Goal: Task Accomplishment & Management: Manage account settings

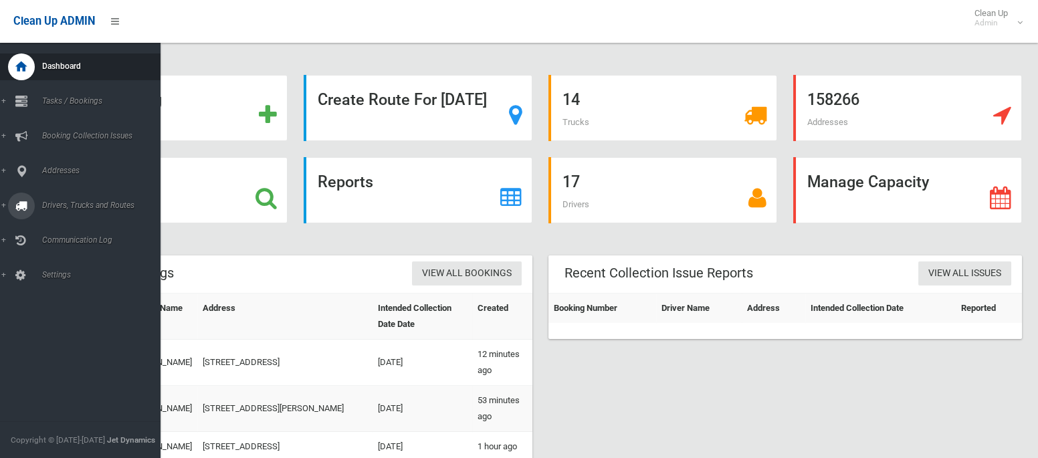
click at [56, 207] on span "Drivers, Trucks and Routes" at bounding box center [99, 205] width 122 height 9
click at [51, 288] on span "Routes" at bounding box center [93, 284] width 111 height 9
click at [72, 99] on span "Tasks / Bookings" at bounding box center [99, 100] width 122 height 9
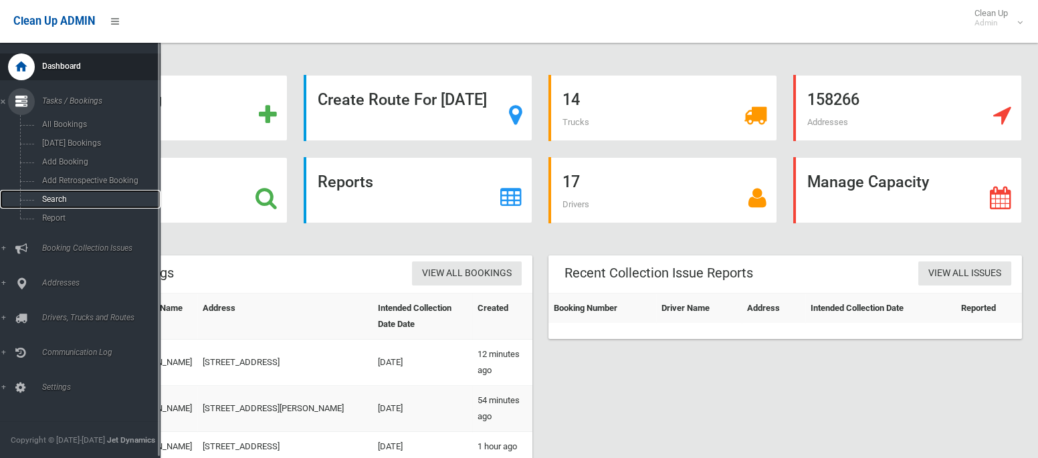
click at [61, 204] on span "Search" at bounding box center [93, 199] width 111 height 9
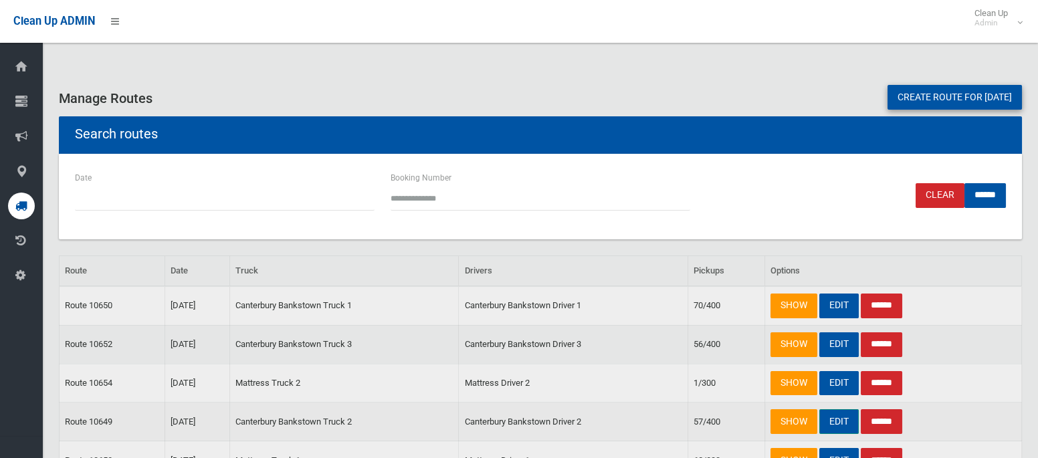
click at [834, 421] on link "EDIT" at bounding box center [838, 421] width 39 height 25
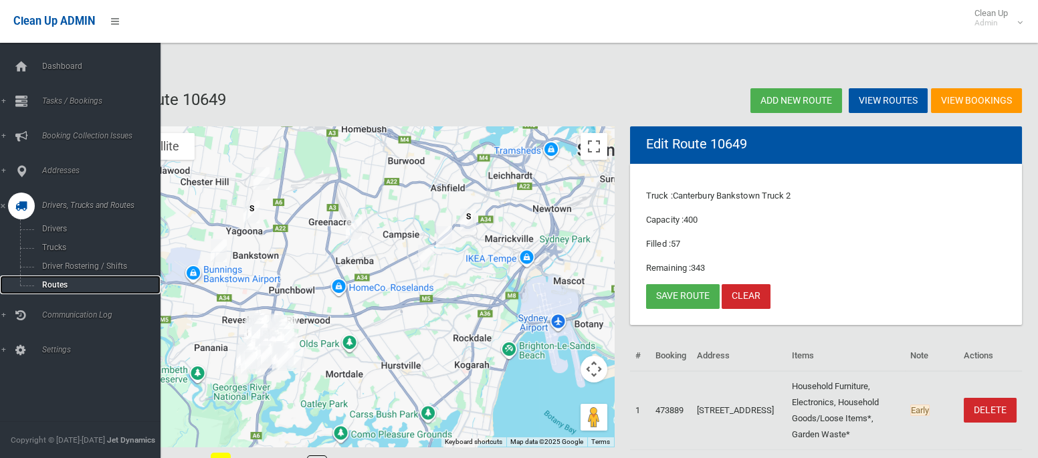
click at [57, 286] on span "Routes" at bounding box center [93, 284] width 111 height 9
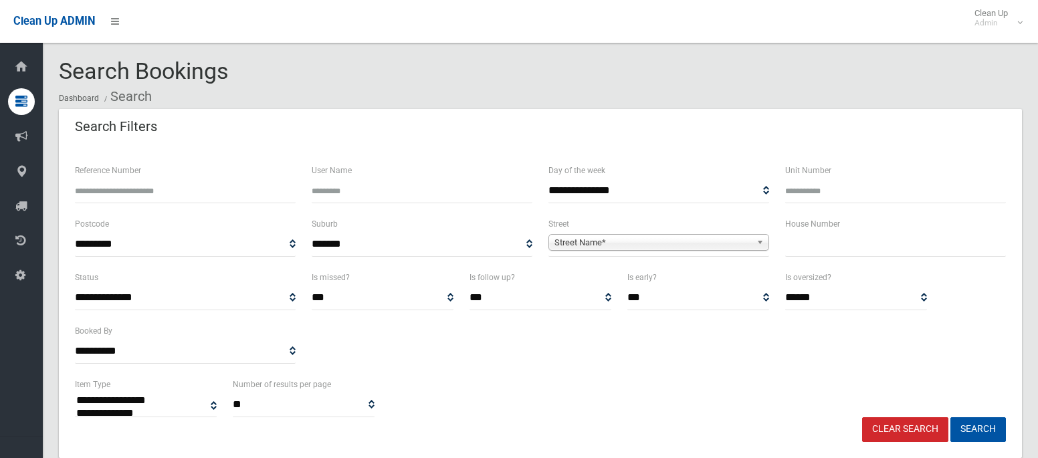
select select
click at [807, 191] on input "Unit Number" at bounding box center [895, 191] width 221 height 25
type input "*"
click at [811, 250] on input "text" at bounding box center [895, 244] width 221 height 25
type input "**"
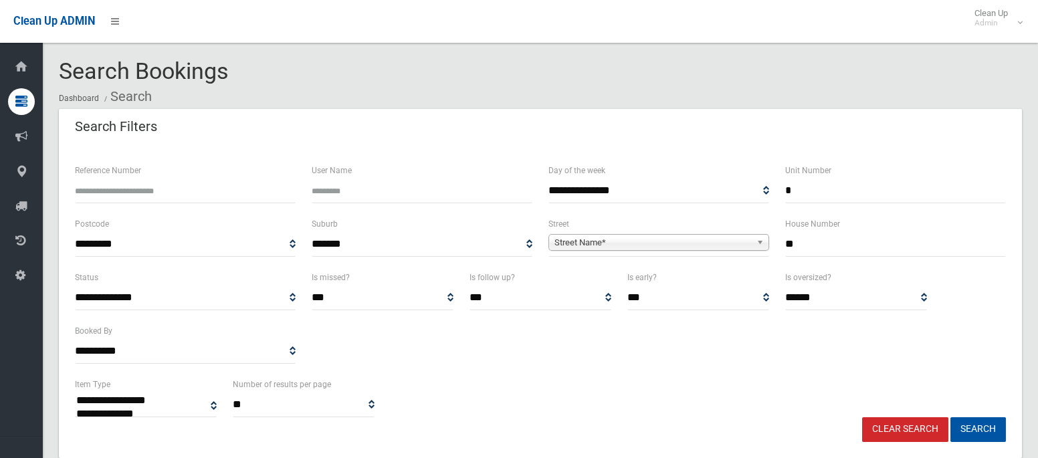
click at [724, 246] on span "Street Name*" at bounding box center [652, 243] width 197 height 16
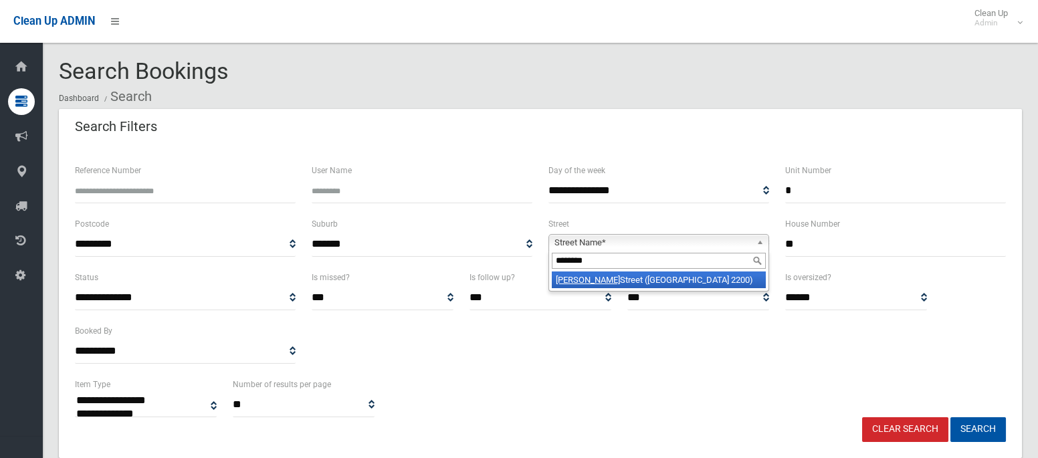
type input "********"
click at [712, 276] on li "Townsend Street (CONDELL PARK 2200)" at bounding box center [659, 280] width 214 height 17
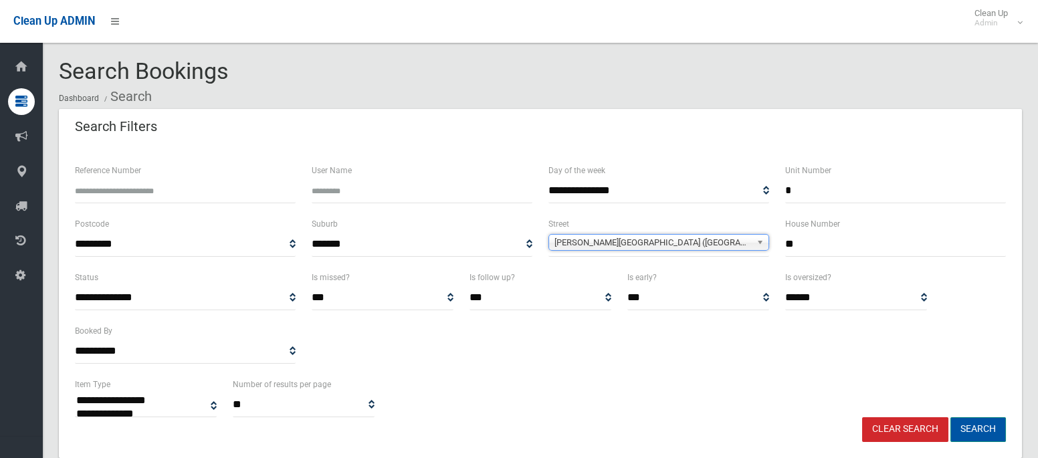
click at [975, 430] on button "Search" at bounding box center [978, 429] width 56 height 25
select select
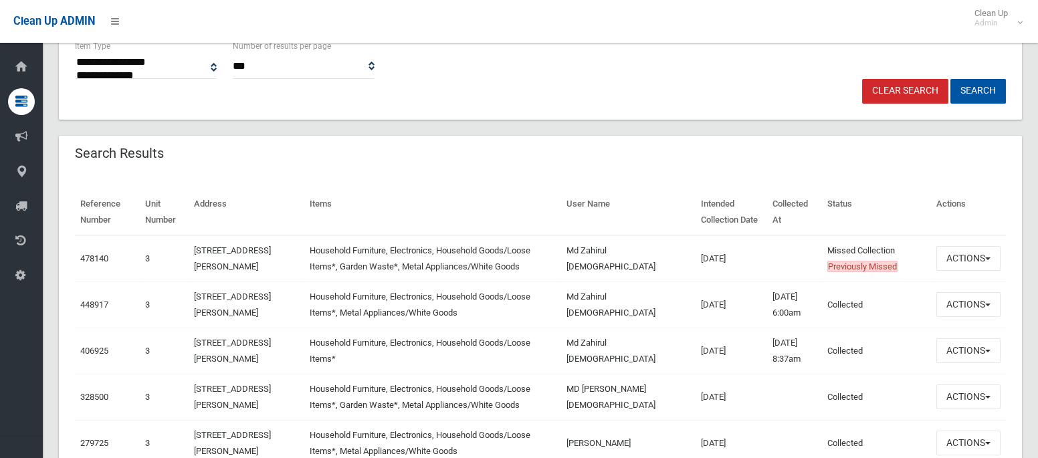
scroll to position [342, 0]
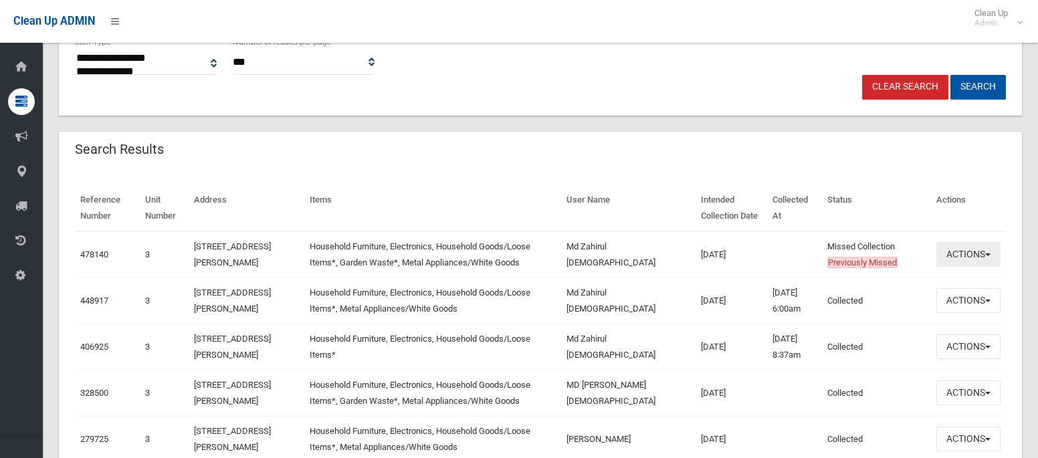
click at [955, 253] on button "Actions" at bounding box center [968, 254] width 64 height 25
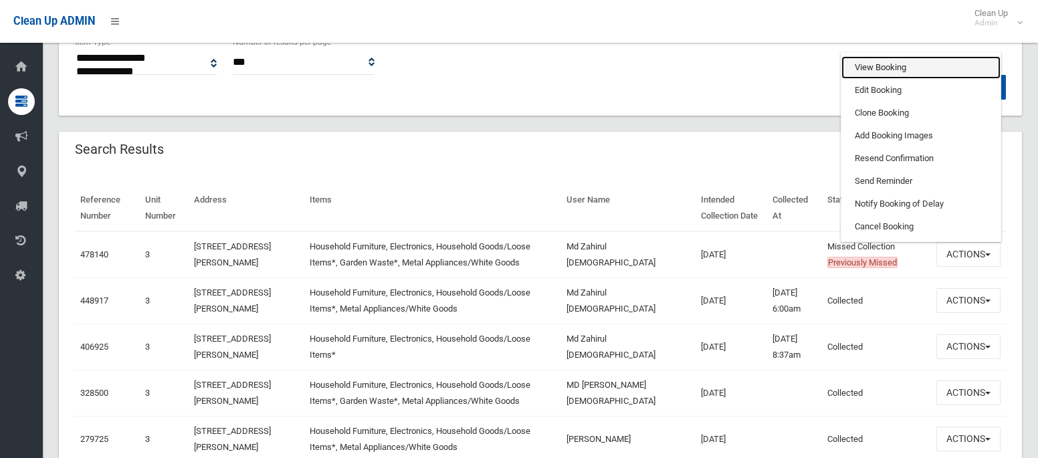
click at [864, 70] on link "View Booking" at bounding box center [920, 67] width 159 height 23
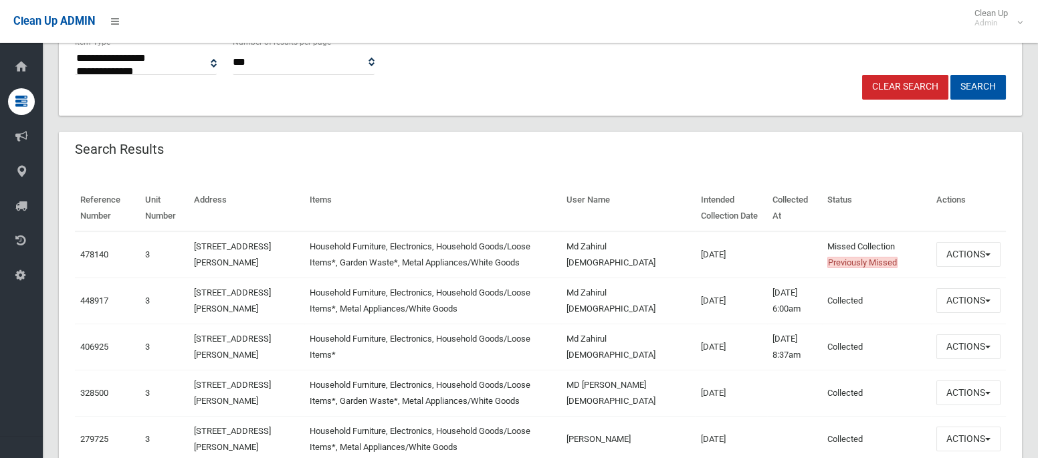
scroll to position [0, 0]
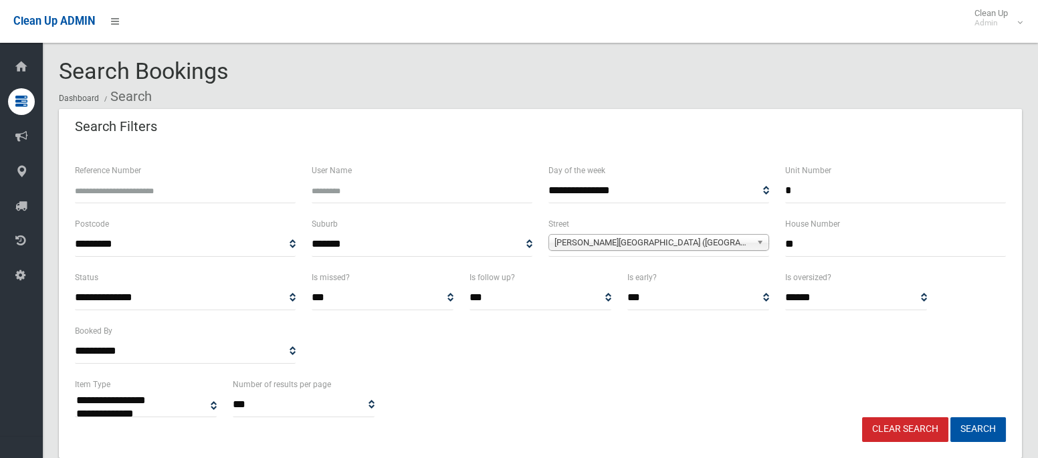
click at [795, 191] on input "*" at bounding box center [895, 191] width 221 height 25
click at [793, 243] on input "**" at bounding box center [895, 244] width 221 height 25
type input "*"
click at [701, 245] on span "Townsend Street (CONDELL PARK 2200)" at bounding box center [652, 243] width 197 height 16
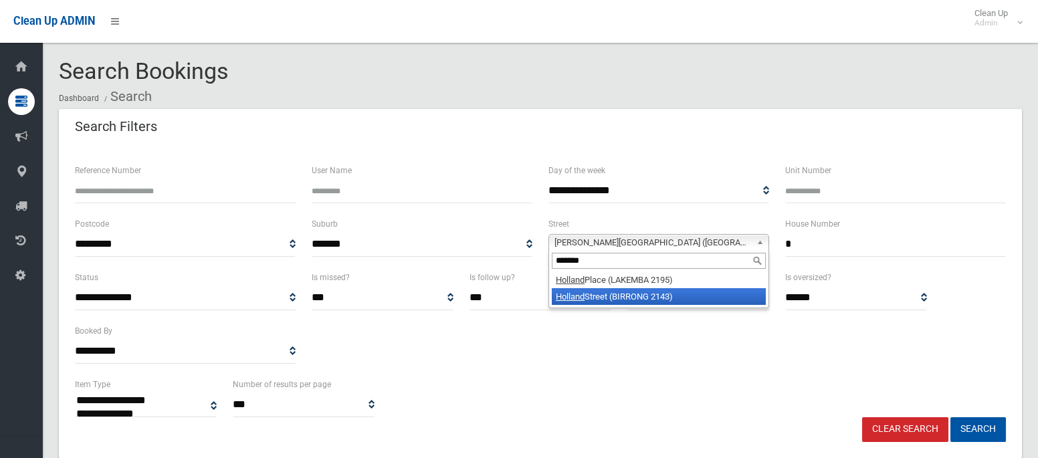
type input "*******"
click at [645, 298] on li "Holland Street (BIRRONG 2143)" at bounding box center [659, 296] width 214 height 17
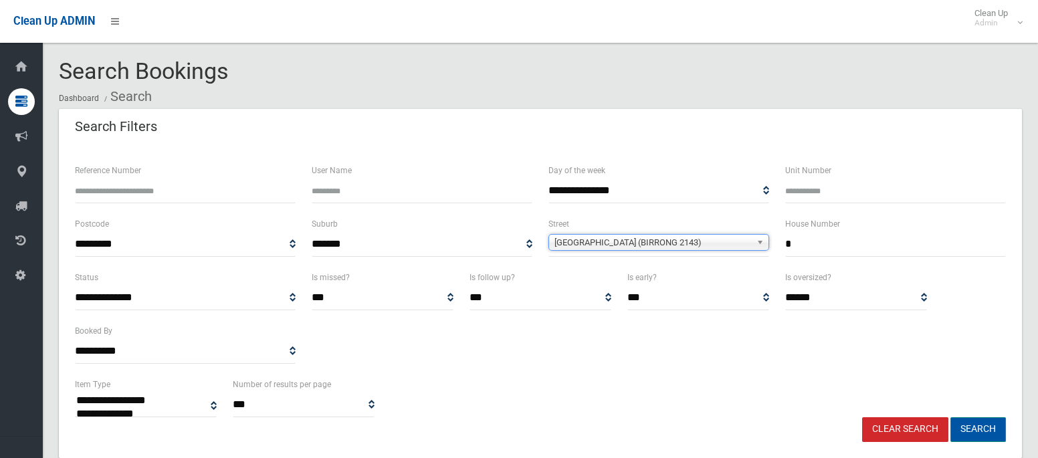
click at [971, 427] on button "Search" at bounding box center [978, 429] width 56 height 25
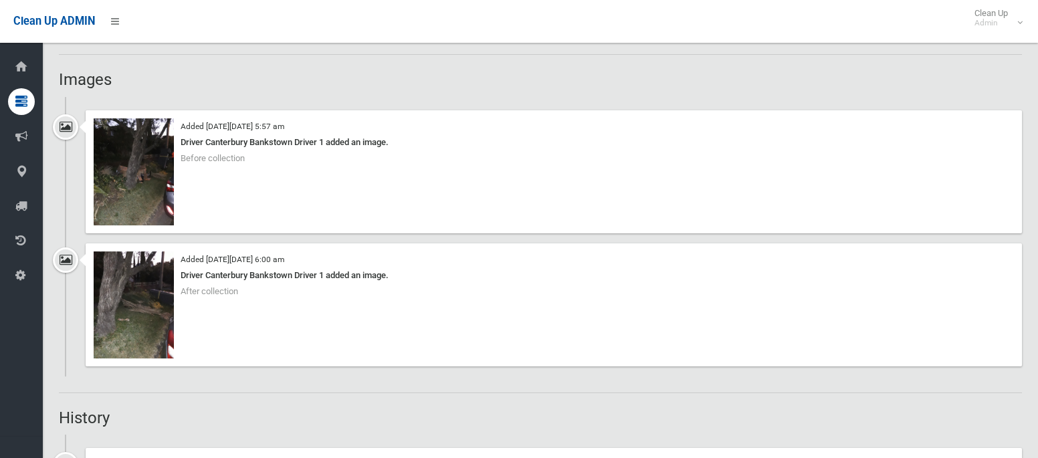
scroll to position [1080, 0]
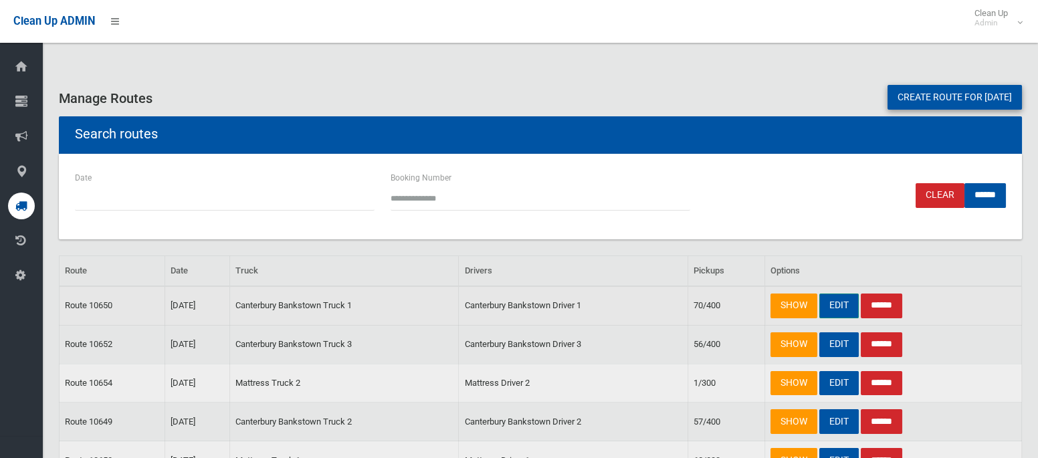
click at [845, 312] on link "EDIT" at bounding box center [838, 306] width 39 height 25
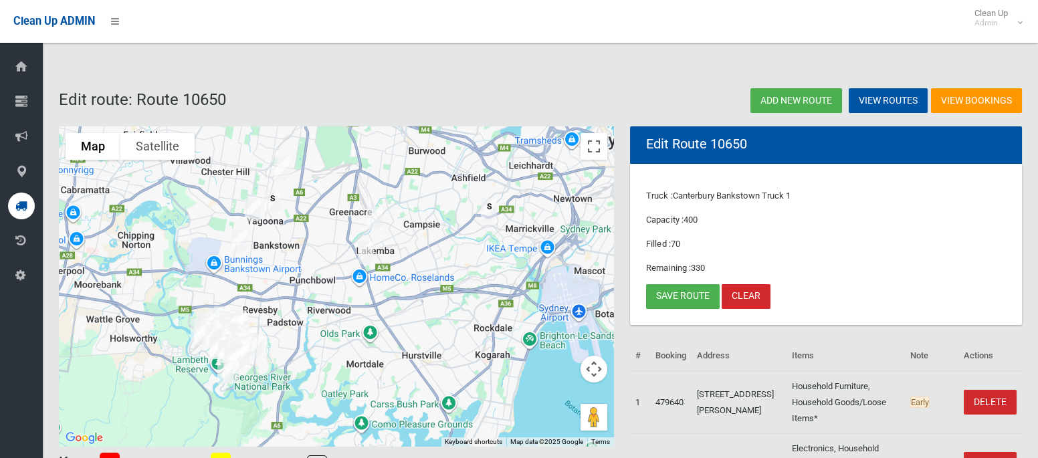
click at [241, 237] on img "3/54 Townsend Street, CONDELL PARK NSW 2200" at bounding box center [239, 240] width 27 height 33
click at [314, 188] on button "Close" at bounding box center [298, 196] width 32 height 32
click at [677, 295] on link "Save route" at bounding box center [683, 296] width 74 height 25
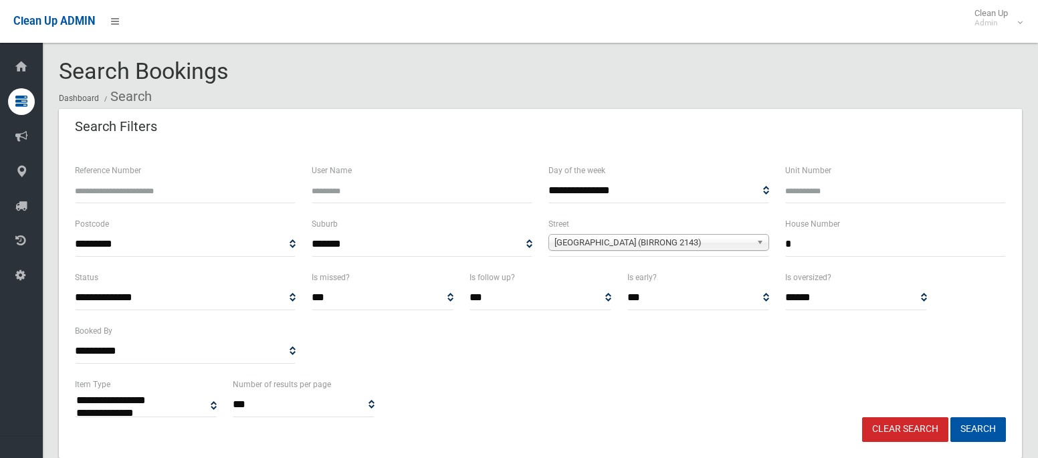
select select
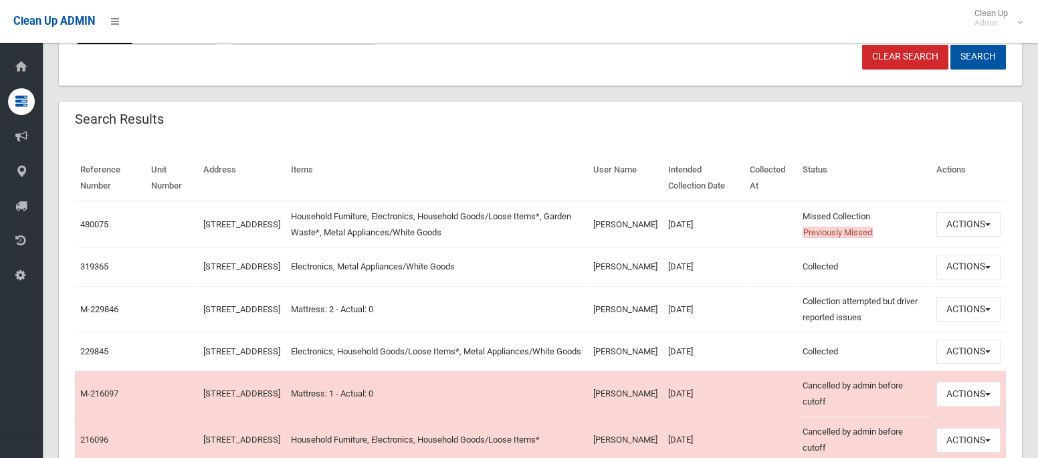
scroll to position [375, 0]
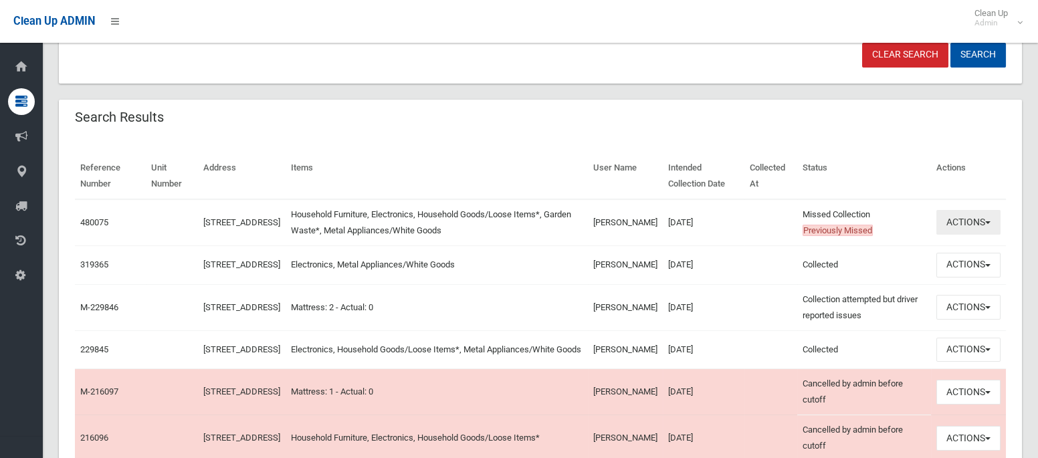
click at [962, 226] on button "Actions" at bounding box center [968, 222] width 64 height 25
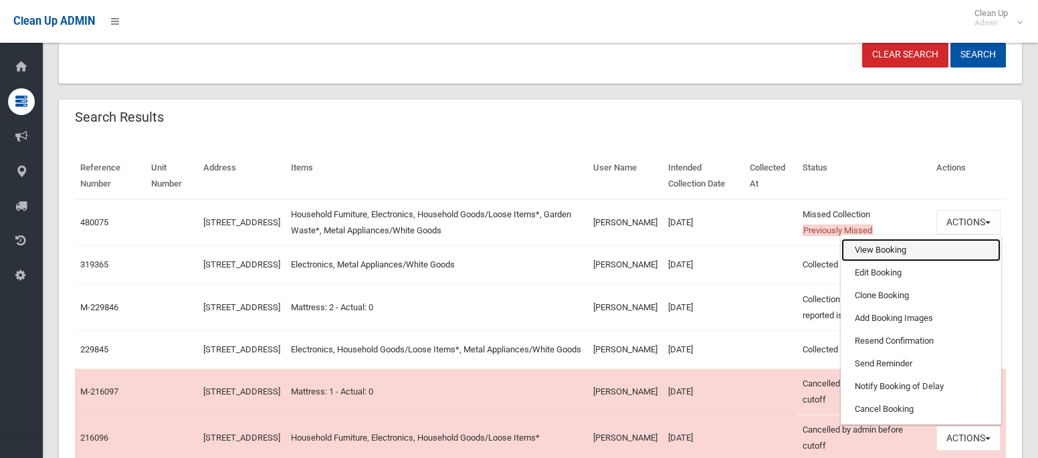
click at [890, 251] on link "View Booking" at bounding box center [920, 250] width 159 height 23
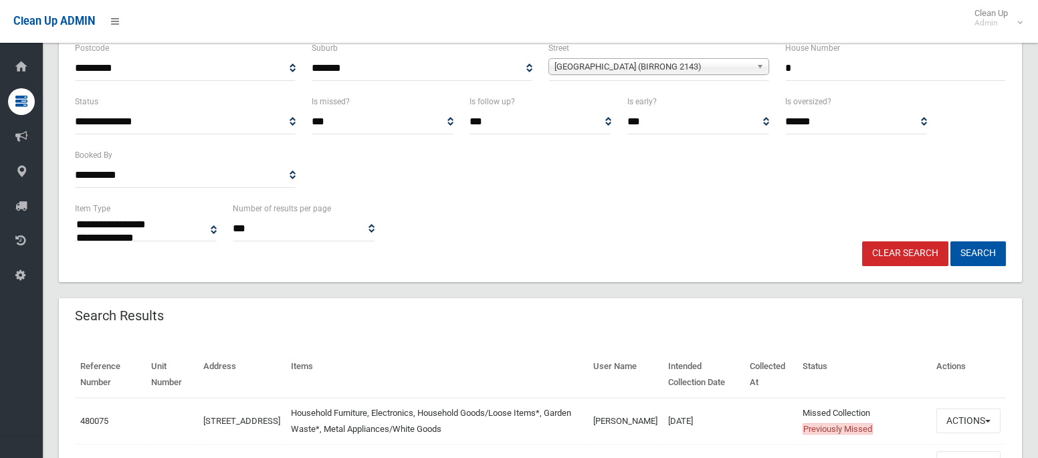
scroll to position [91, 0]
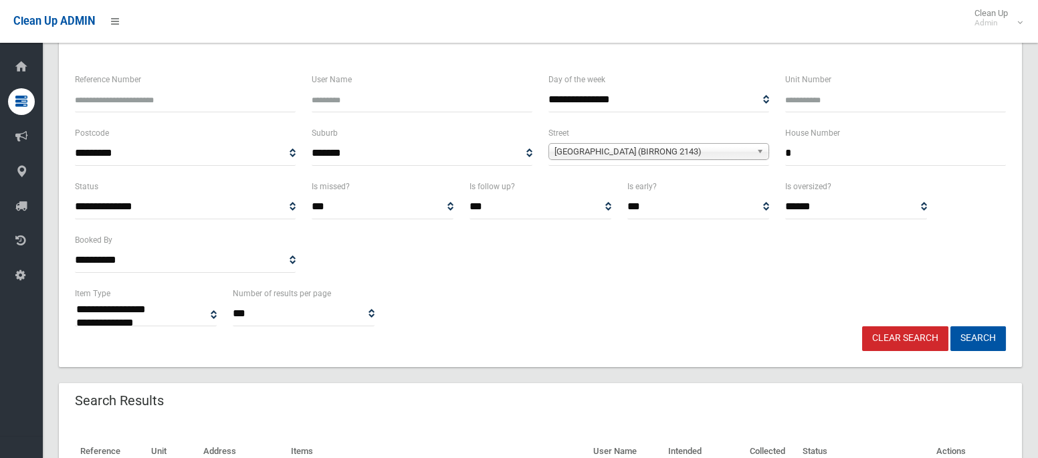
click at [824, 154] on input "*" at bounding box center [895, 153] width 221 height 25
type input "**"
click at [585, 149] on span "Holland Street (BIRRONG 2143)" at bounding box center [652, 152] width 197 height 16
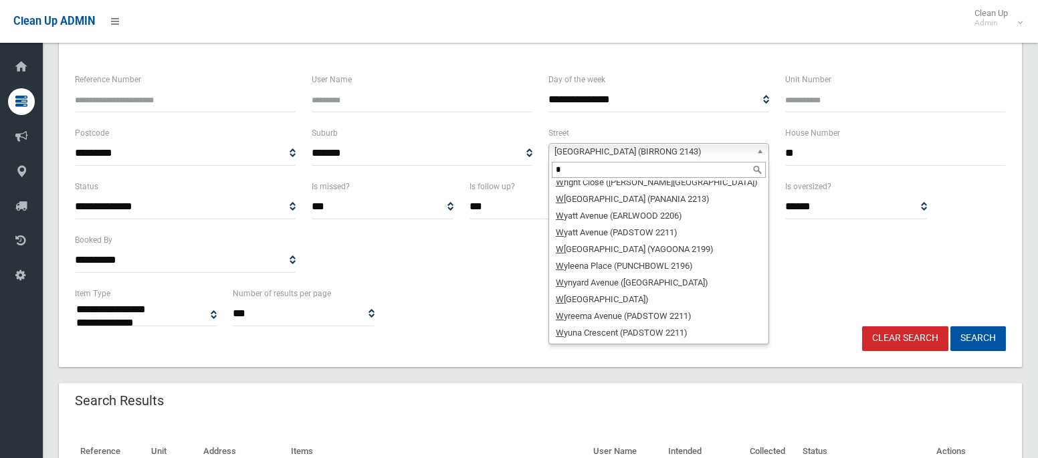
scroll to position [0, 0]
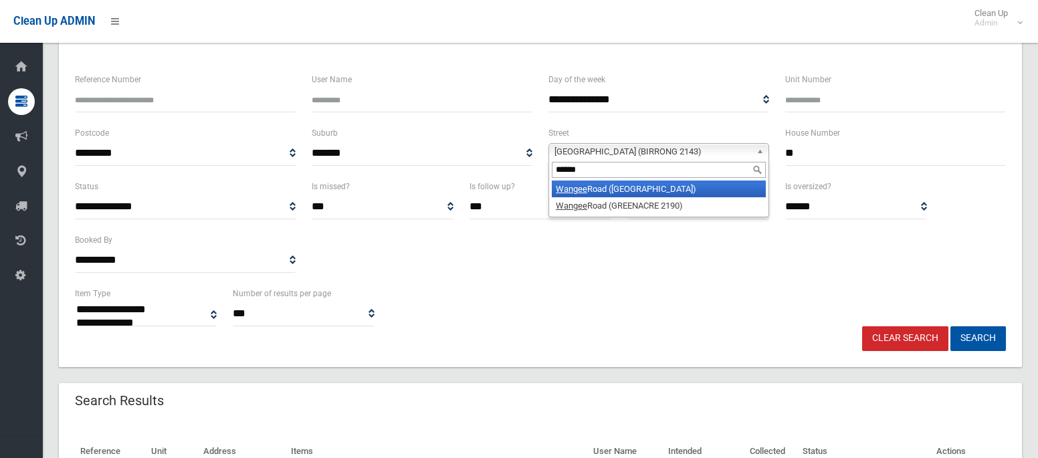
type input "******"
click at [578, 190] on em "Wangee" at bounding box center [571, 189] width 31 height 10
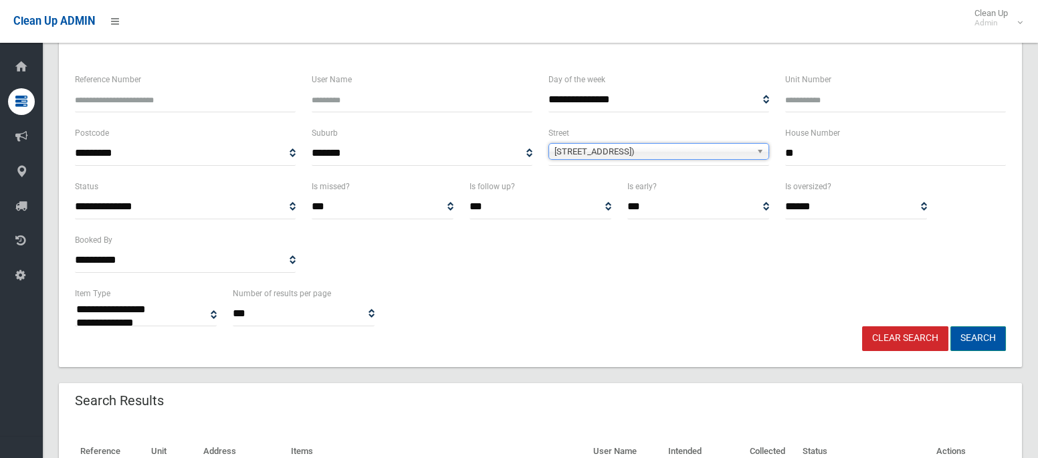
click at [969, 327] on button "Search" at bounding box center [978, 338] width 56 height 25
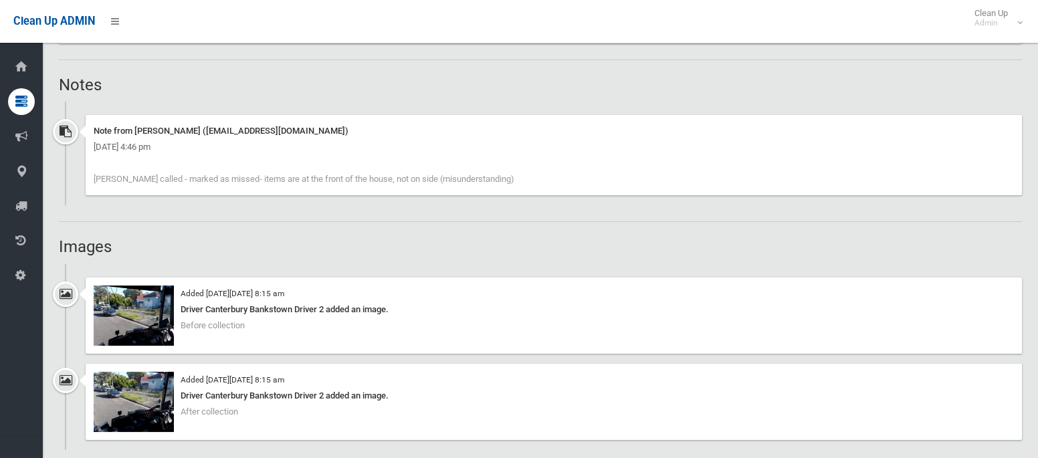
scroll to position [827, 0]
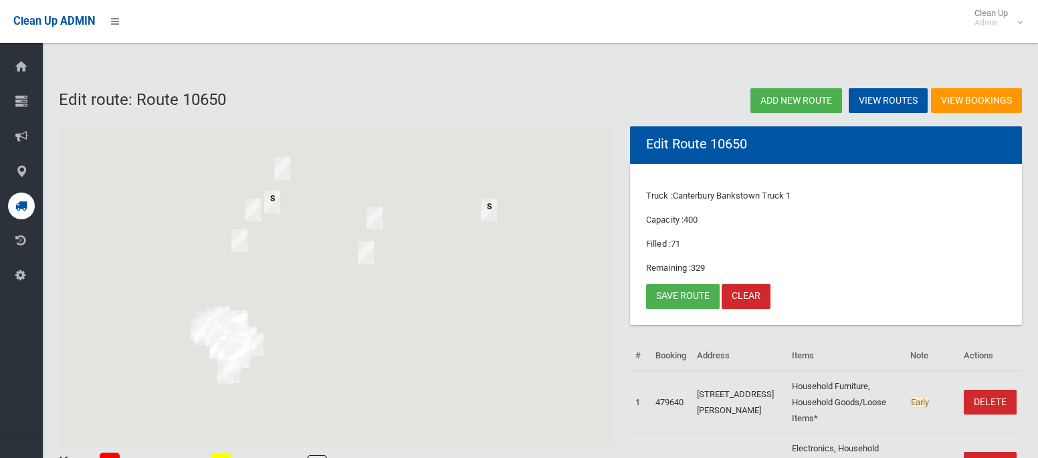
click at [21, 209] on icon at bounding box center [21, 206] width 12 height 27
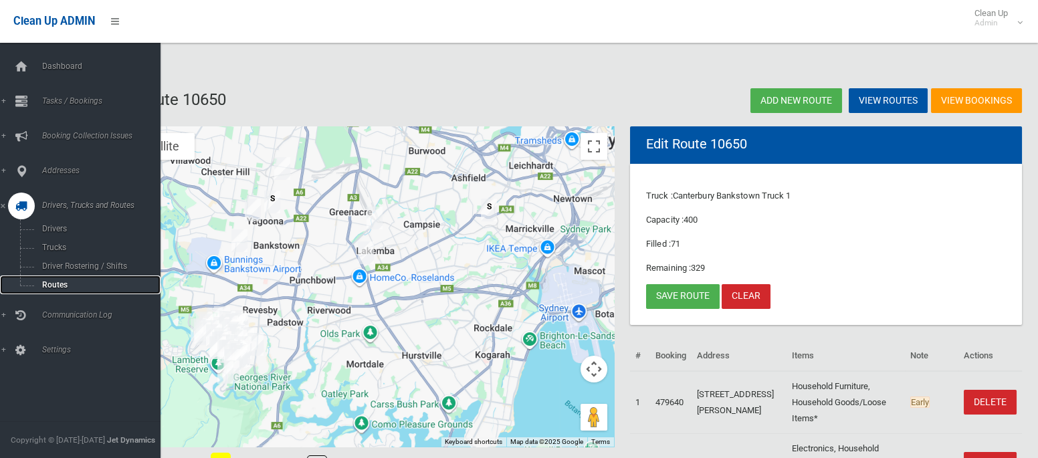
click at [47, 286] on span "Routes" at bounding box center [93, 284] width 111 height 9
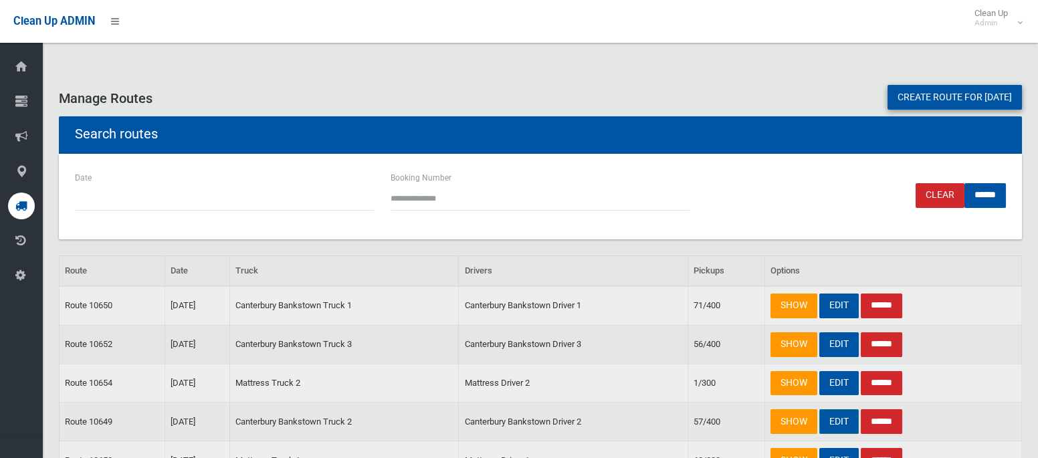
click at [837, 421] on link "EDIT" at bounding box center [838, 421] width 39 height 25
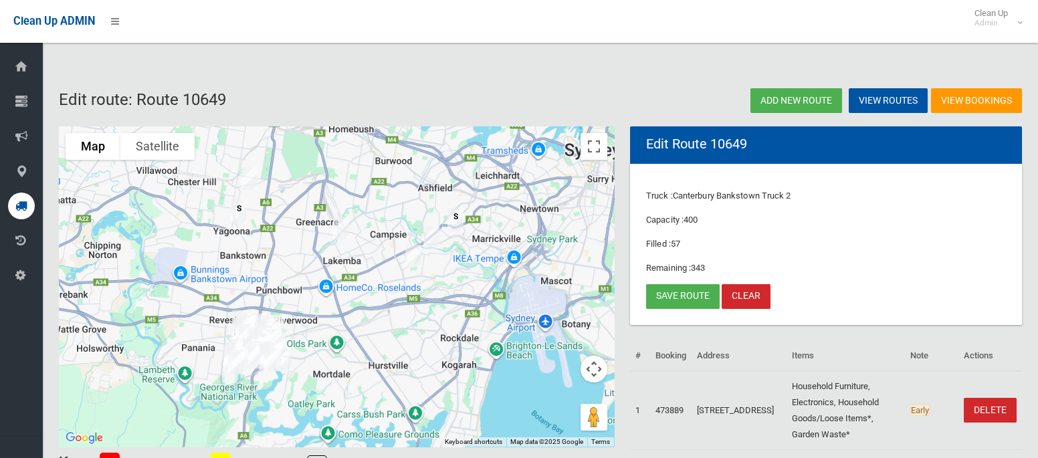
click at [251, 177] on img "8 Holland Street, BIRRONG NSW 2143" at bounding box center [248, 178] width 27 height 33
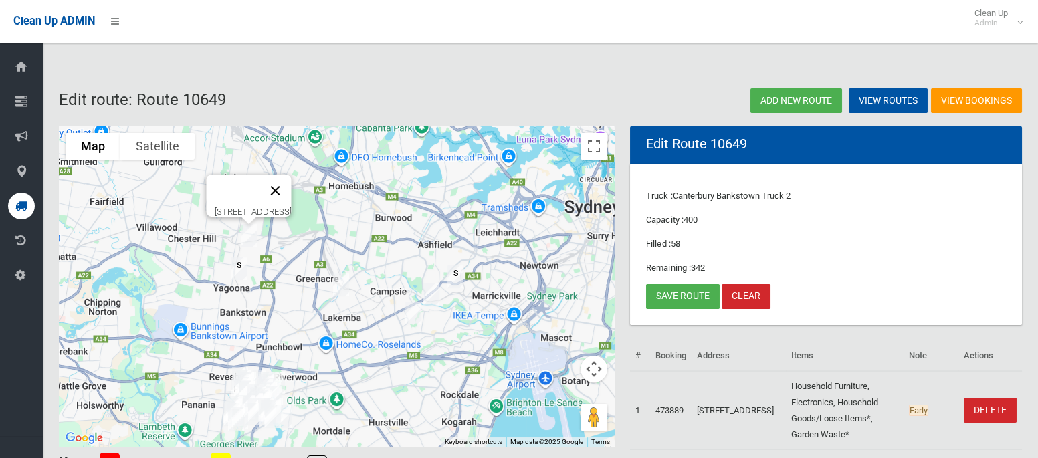
click at [292, 178] on button "Close" at bounding box center [276, 191] width 32 height 32
click at [339, 285] on img "84 Wangee Road, LAKEMBA NSW 2195" at bounding box center [341, 284] width 27 height 33
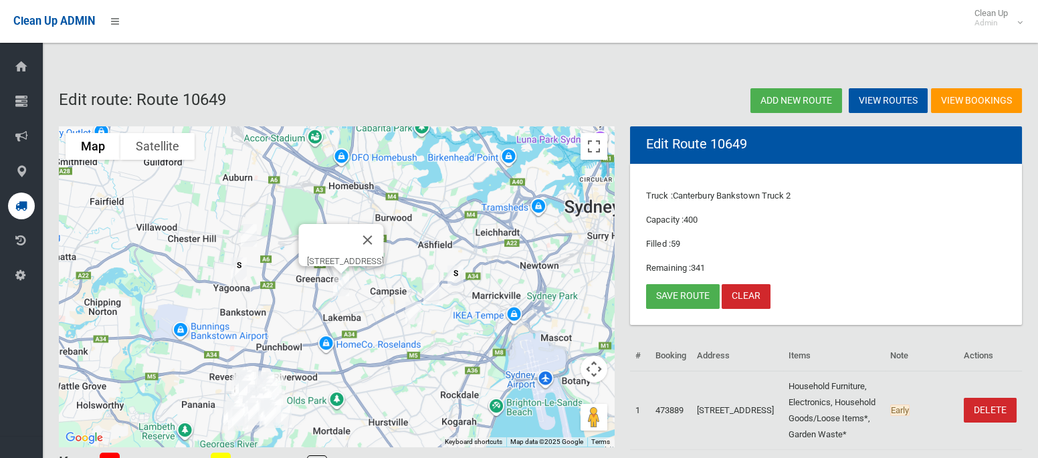
click at [338, 286] on img "84 Wangee Road, LAKEMBA NSW 2195" at bounding box center [341, 284] width 27 height 33
click at [670, 305] on link "Save route" at bounding box center [683, 296] width 74 height 25
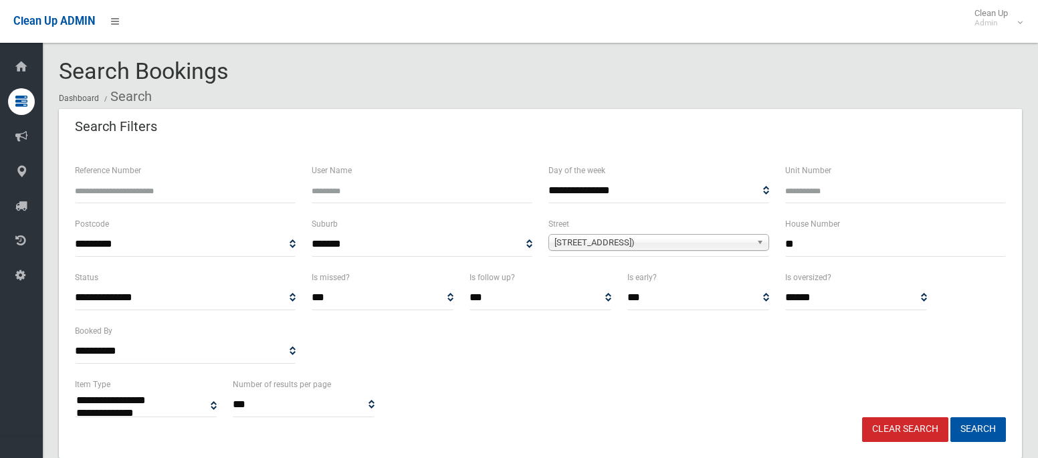
select select
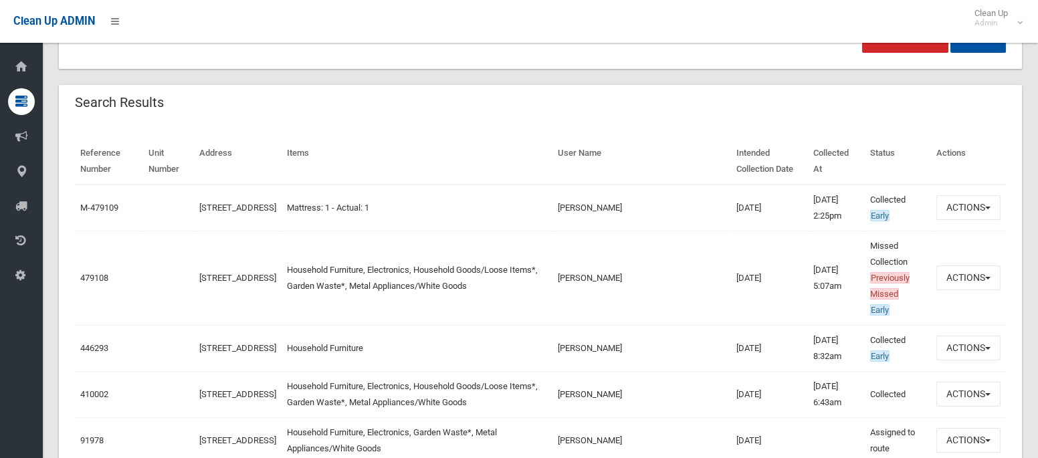
scroll to position [386, 0]
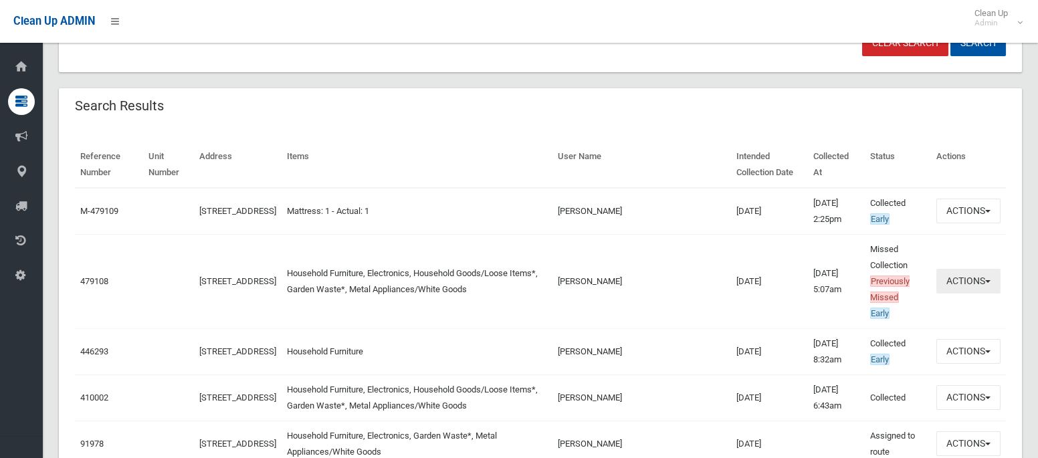
click at [948, 282] on button "Actions" at bounding box center [968, 281] width 64 height 25
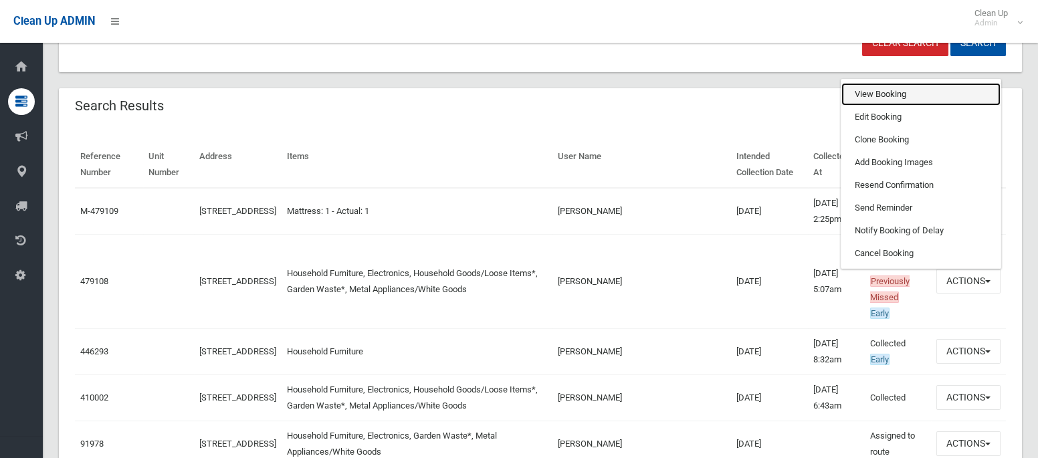
click at [870, 87] on link "View Booking" at bounding box center [920, 94] width 159 height 23
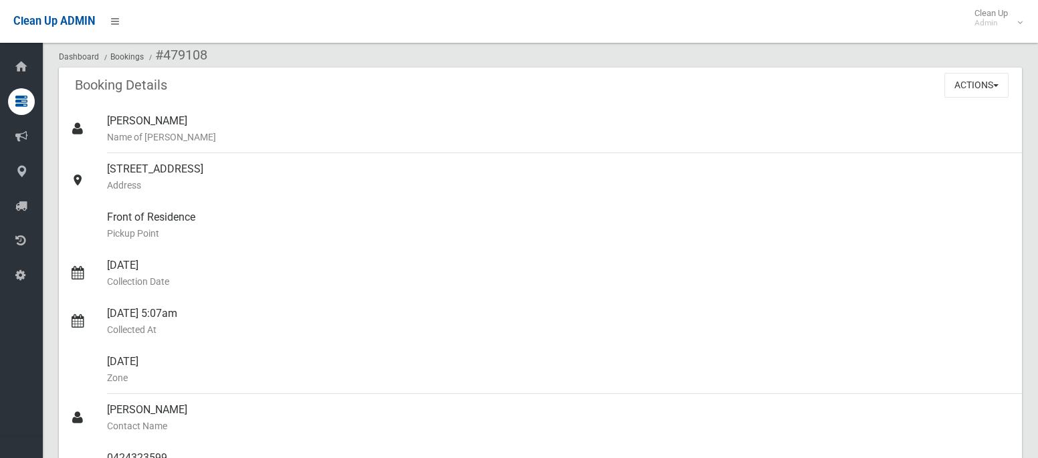
scroll to position [12, 0]
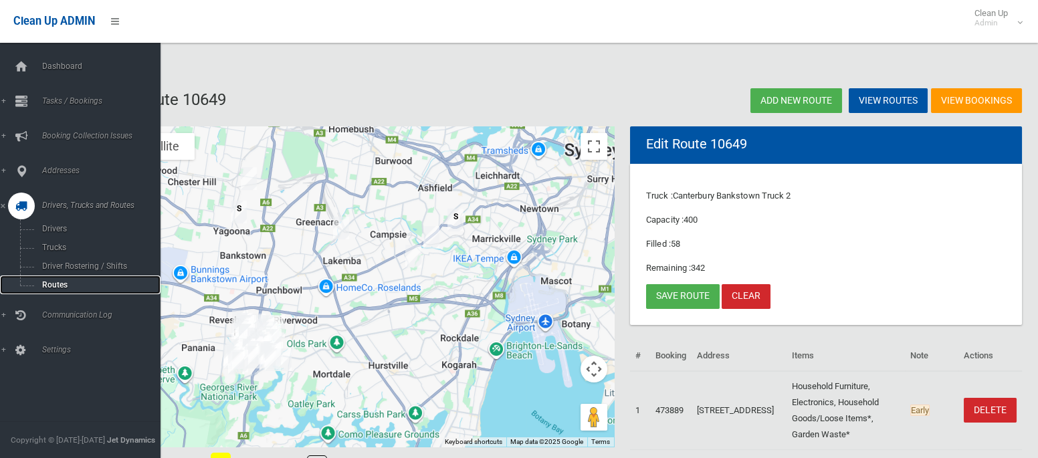
click at [45, 288] on span "Routes" at bounding box center [93, 284] width 111 height 9
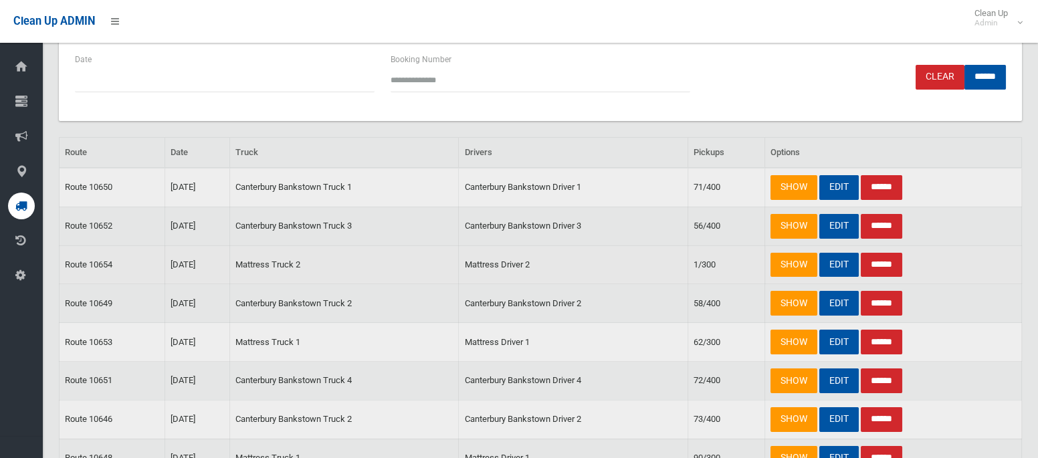
scroll to position [120, 0]
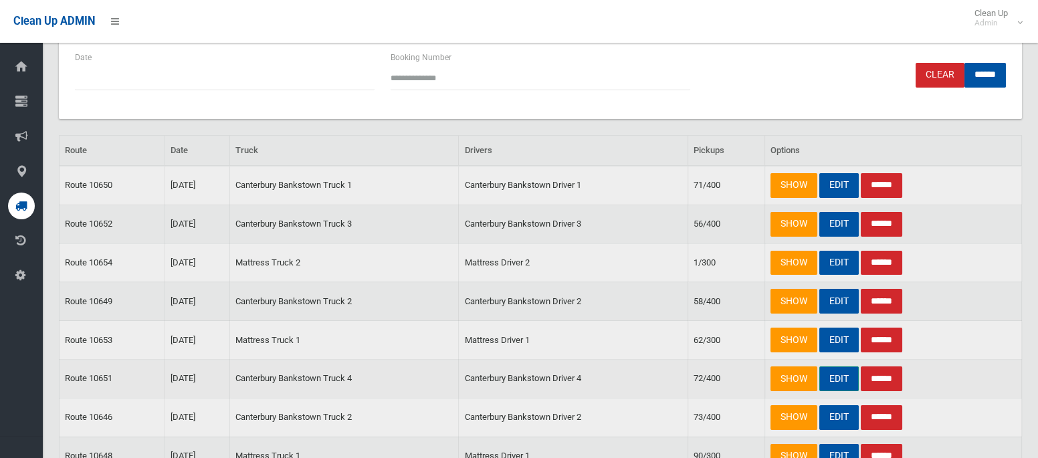
click at [831, 372] on link "EDIT" at bounding box center [838, 379] width 39 height 25
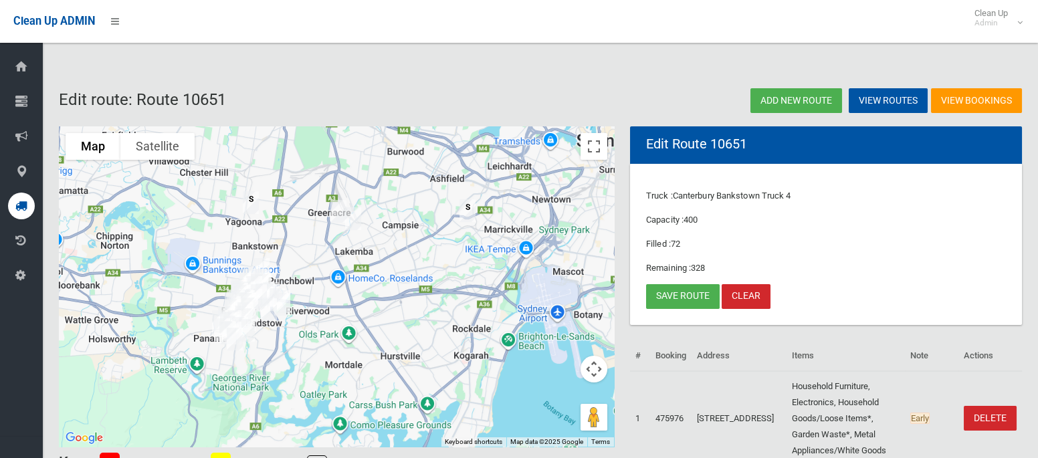
click at [357, 221] on img "84 Wangee Road, LAKEMBA NSW 2195" at bounding box center [353, 218] width 27 height 33
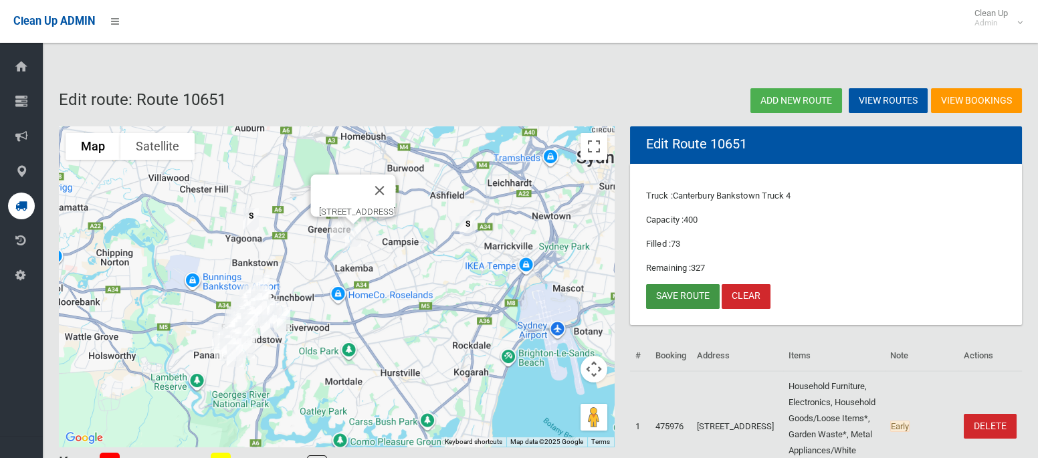
click at [683, 298] on link "Save route" at bounding box center [683, 296] width 74 height 25
